Goal: Task Accomplishment & Management: Complete application form

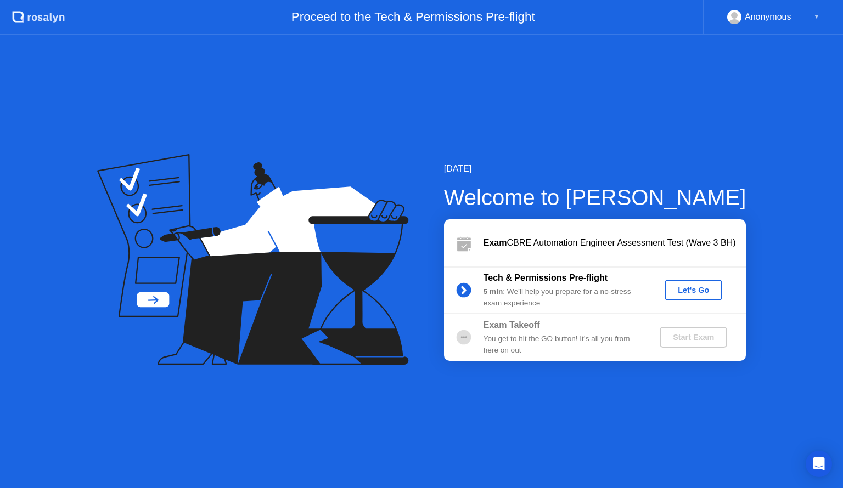
click at [689, 293] on div "Let's Go" at bounding box center [693, 290] width 49 height 9
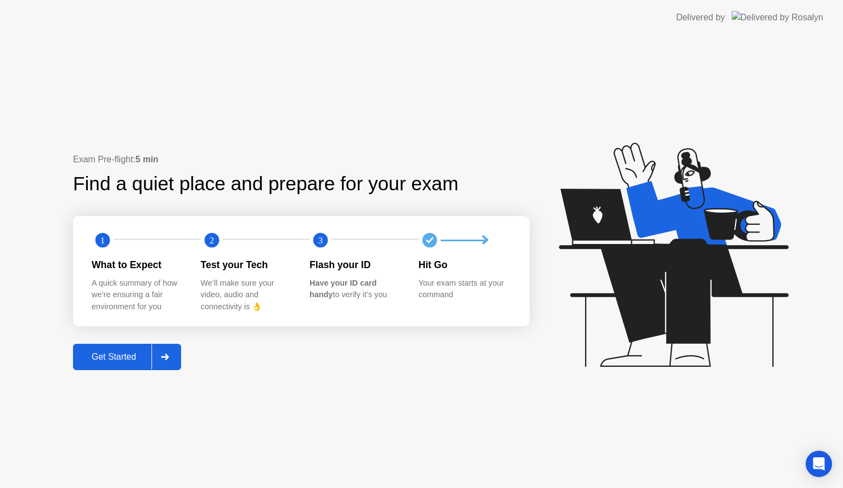
click at [132, 364] on button "Get Started" at bounding box center [127, 357] width 108 height 26
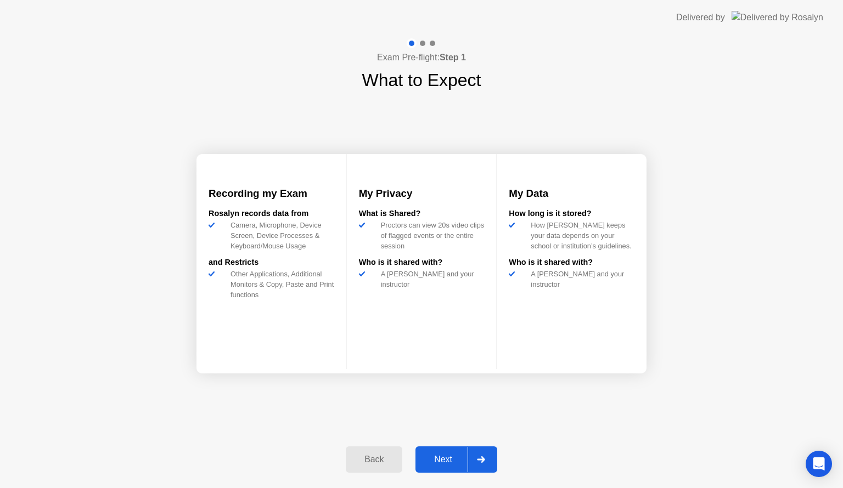
click at [439, 465] on div "Next" at bounding box center [443, 460] width 49 height 10
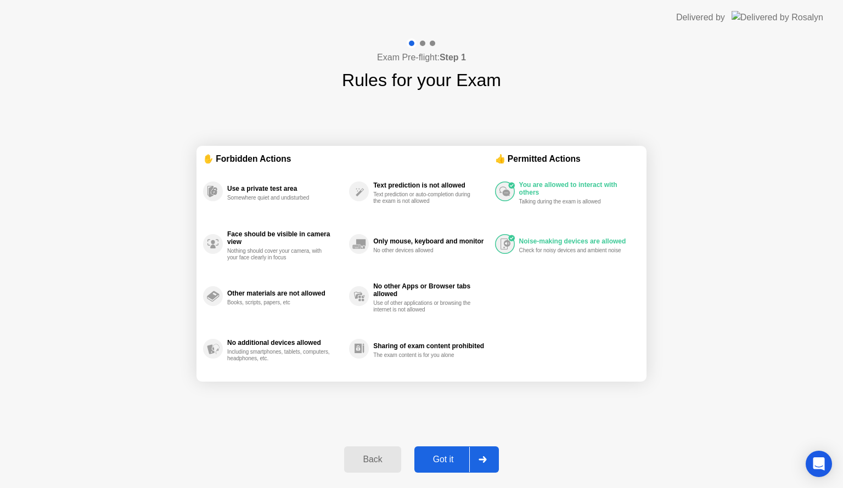
click at [439, 465] on div "Got it" at bounding box center [444, 460] width 52 height 10
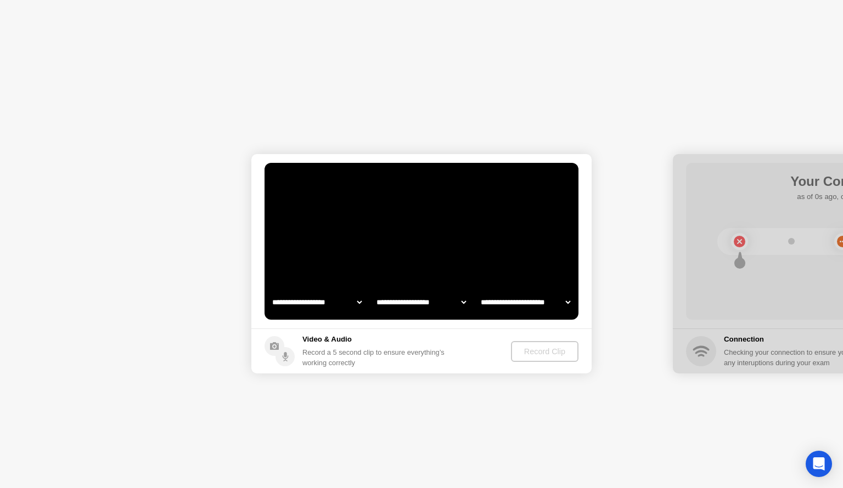
select select "**********"
select select "*******"
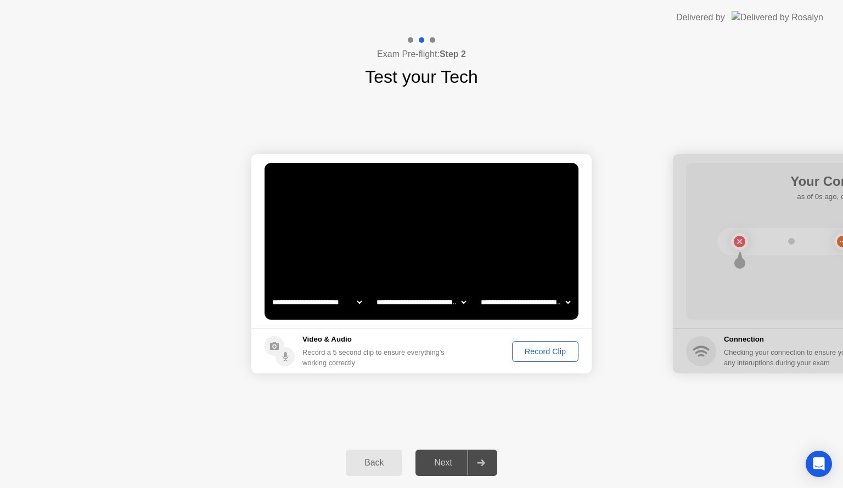
click at [549, 348] on div "Record Clip" at bounding box center [545, 351] width 59 height 9
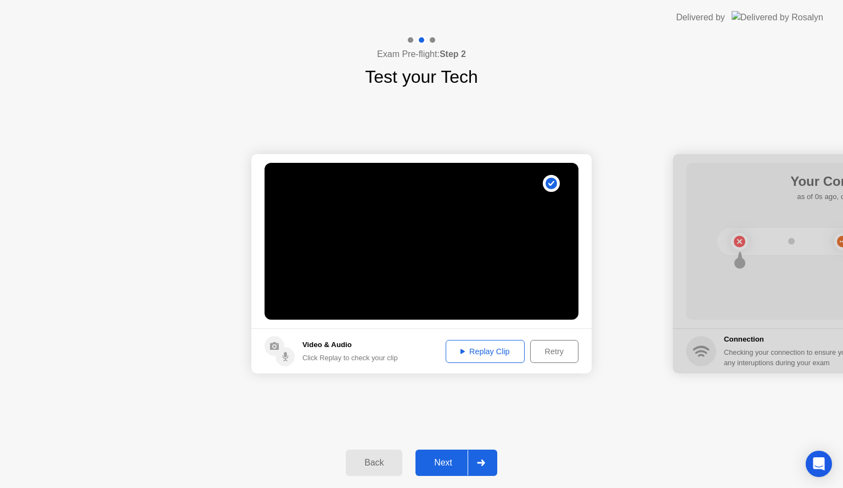
click at [450, 461] on div "Next" at bounding box center [443, 463] width 49 height 10
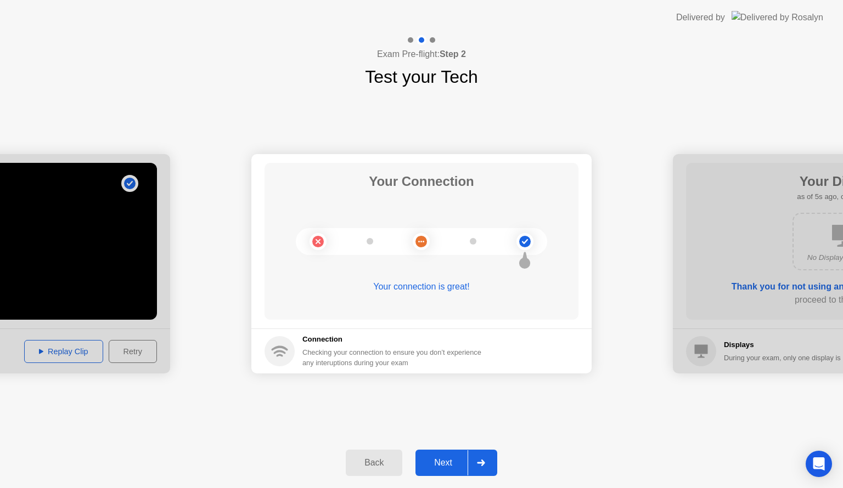
click at [439, 460] on div "Next" at bounding box center [443, 463] width 49 height 10
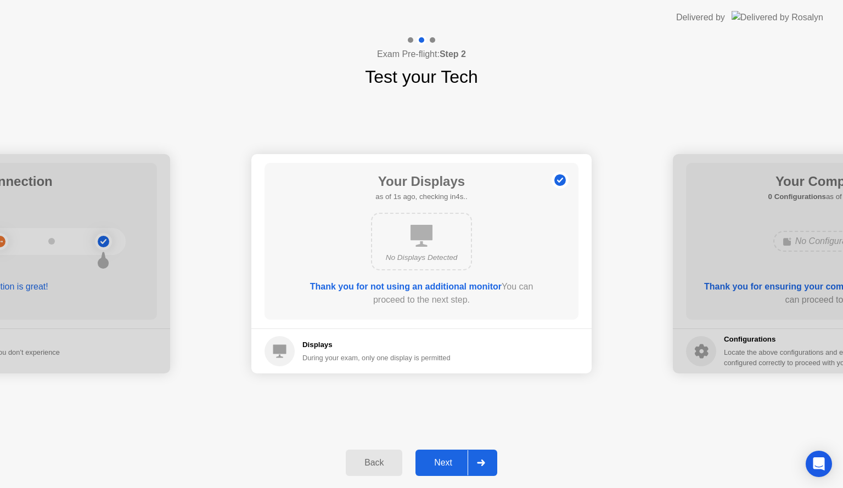
click at [439, 460] on div "Next" at bounding box center [443, 463] width 49 height 10
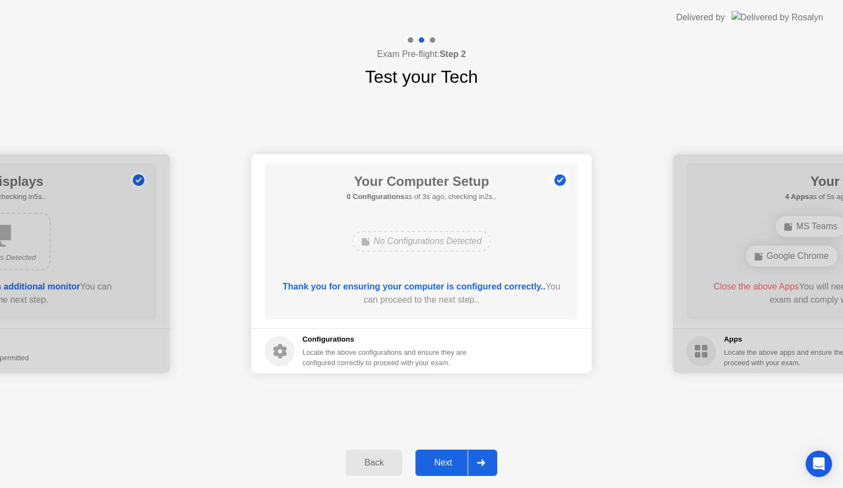
click at [439, 460] on div "Next" at bounding box center [443, 463] width 49 height 10
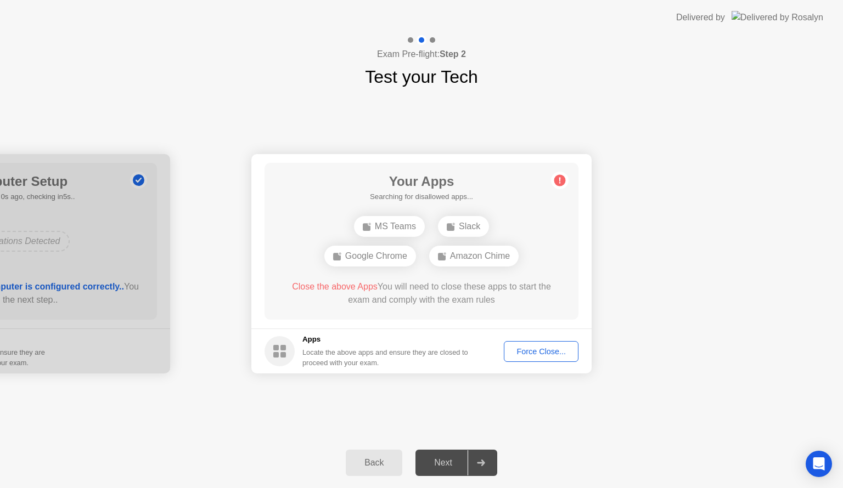
click at [378, 252] on div "Google Chrome" at bounding box center [370, 256] width 92 height 21
click at [558, 183] on circle at bounding box center [560, 181] width 12 height 12
click at [540, 350] on div "Force Close..." at bounding box center [541, 351] width 67 height 9
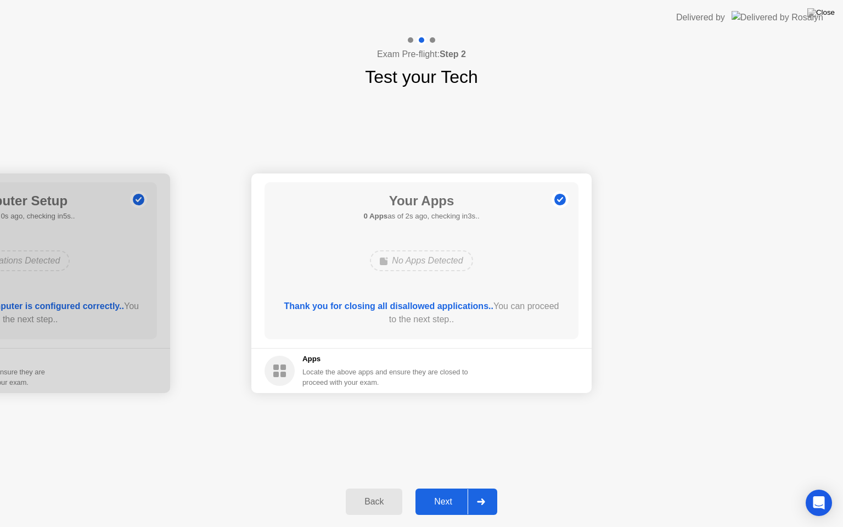
click at [447, 488] on div "Next" at bounding box center [443, 502] width 49 height 10
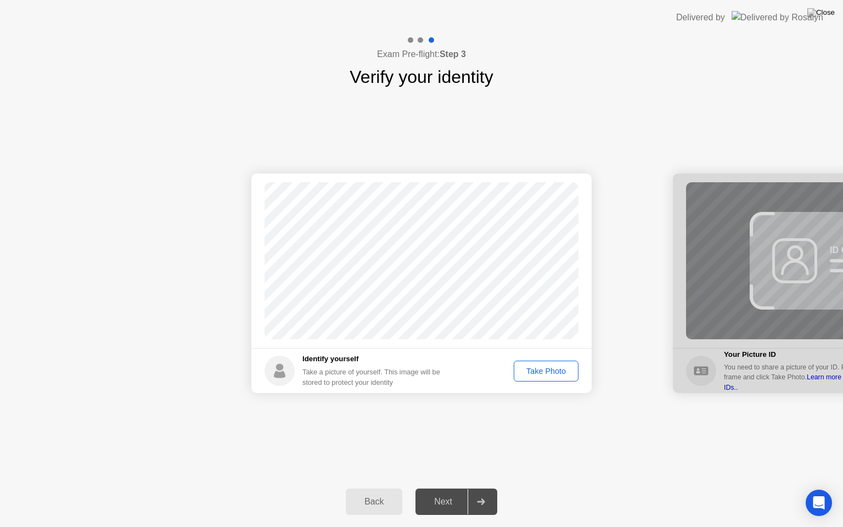
click at [558, 369] on div "Take Photo" at bounding box center [546, 371] width 57 height 9
click at [448, 488] on div "Next" at bounding box center [443, 502] width 49 height 10
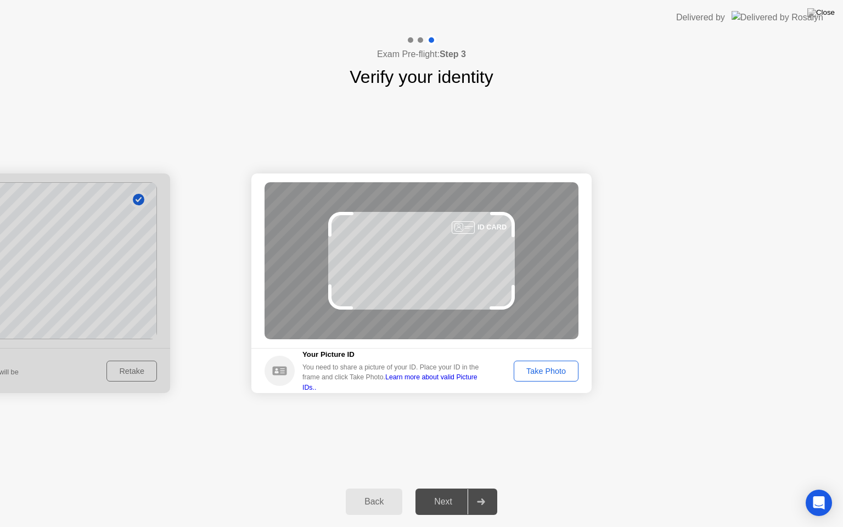
click at [543, 370] on div "Take Photo" at bounding box center [546, 371] width 57 height 9
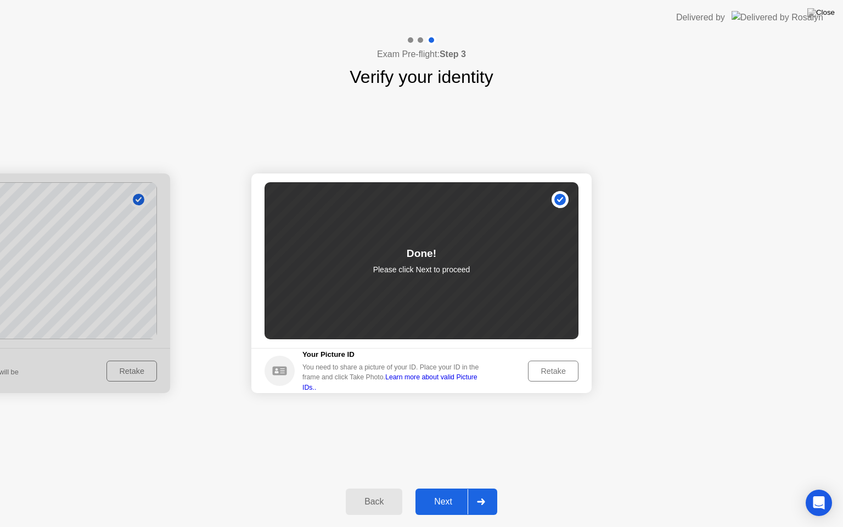
click at [450, 488] on button "Next" at bounding box center [456, 501] width 82 height 26
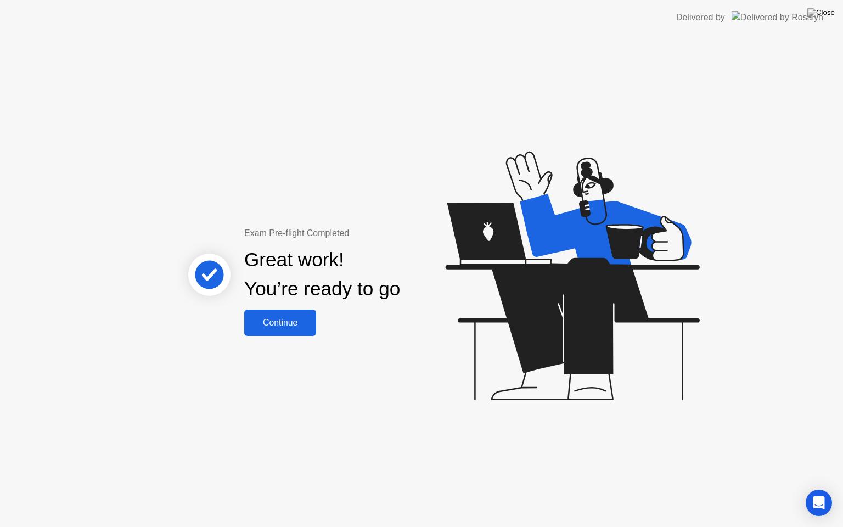
click at [289, 328] on div "Continue" at bounding box center [280, 323] width 65 height 10
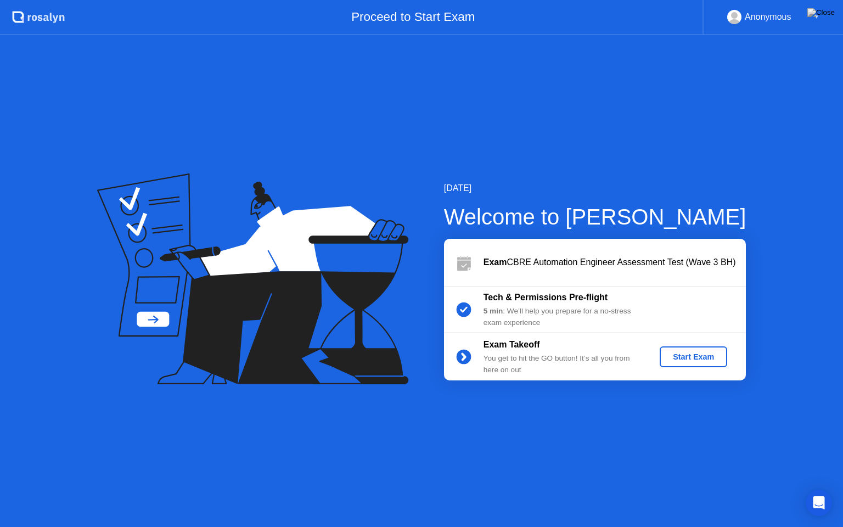
click at [685, 352] on div "Start Exam" at bounding box center [693, 356] width 59 height 9
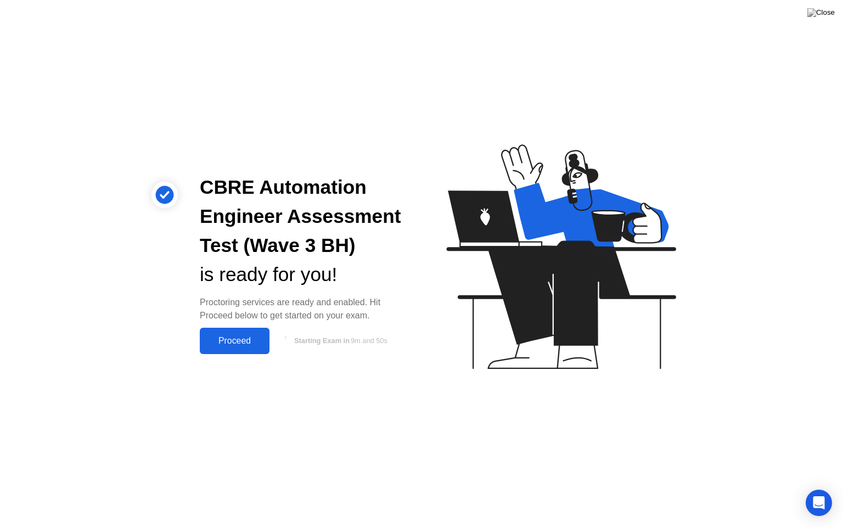
click at [254, 336] on div "Proceed" at bounding box center [234, 341] width 63 height 10
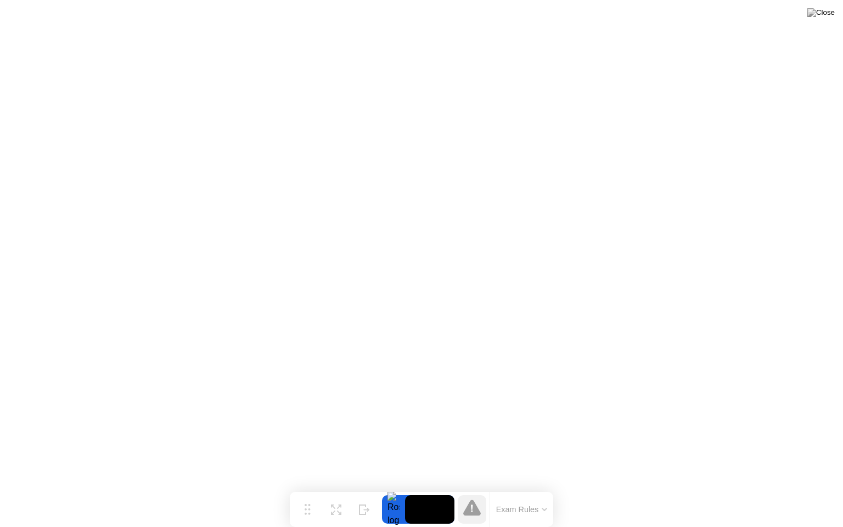
click at [528, 488] on button "Exam Rules" at bounding box center [522, 509] width 58 height 10
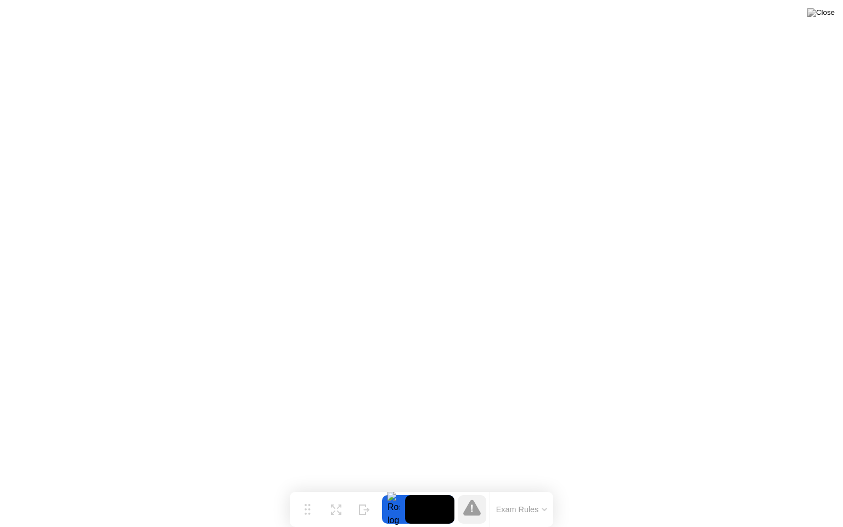
click at [437, 488] on video at bounding box center [429, 509] width 49 height 29
click at [827, 17] on img at bounding box center [820, 12] width 27 height 9
